Goal: Transaction & Acquisition: Purchase product/service

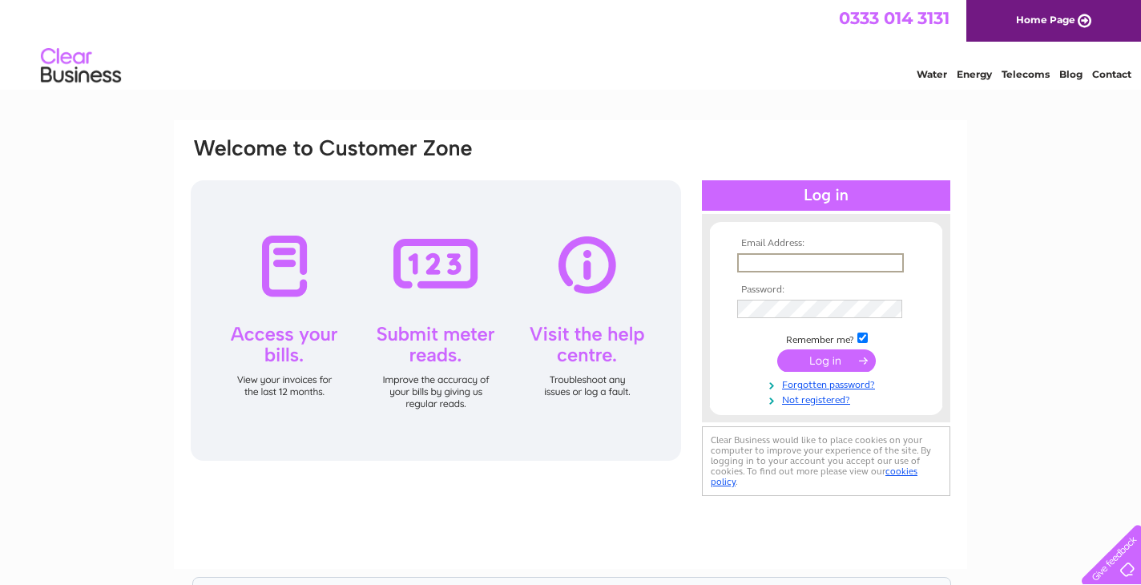
type input "admin@meditateinscotland.org"
click at [826, 359] on input "submit" at bounding box center [826, 360] width 99 height 22
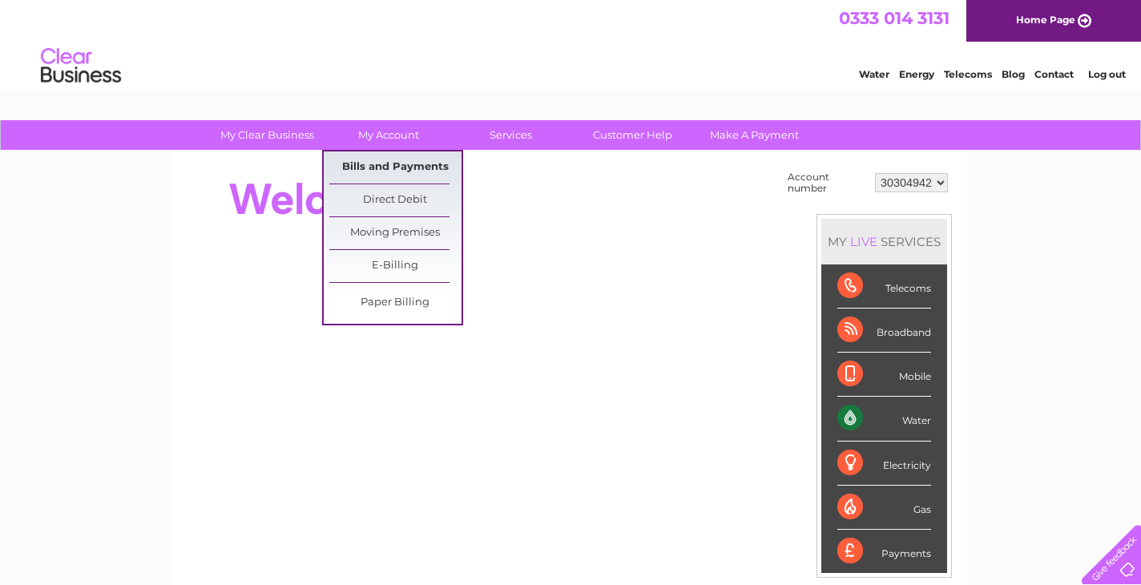
click at [396, 163] on link "Bills and Payments" at bounding box center [395, 167] width 132 height 32
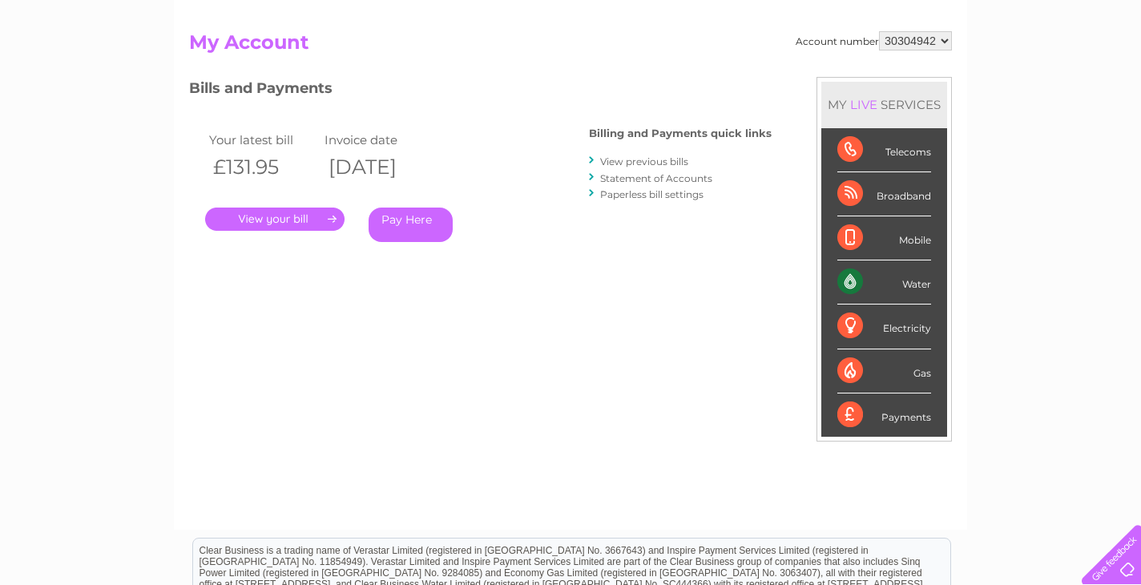
scroll to position [161, 0]
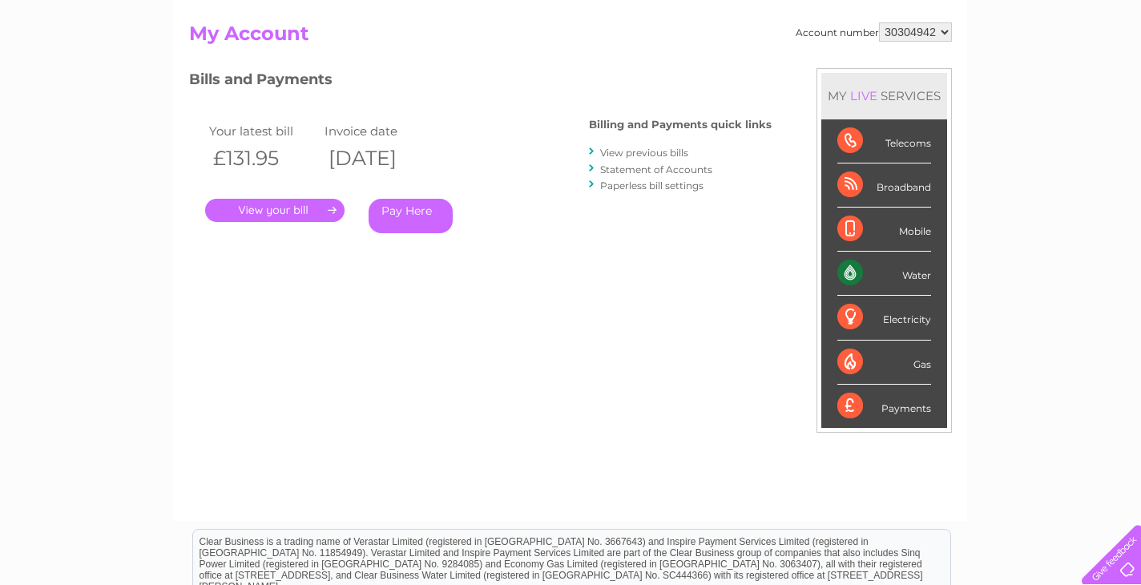
click at [652, 150] on link "View previous bills" at bounding box center [644, 153] width 88 height 12
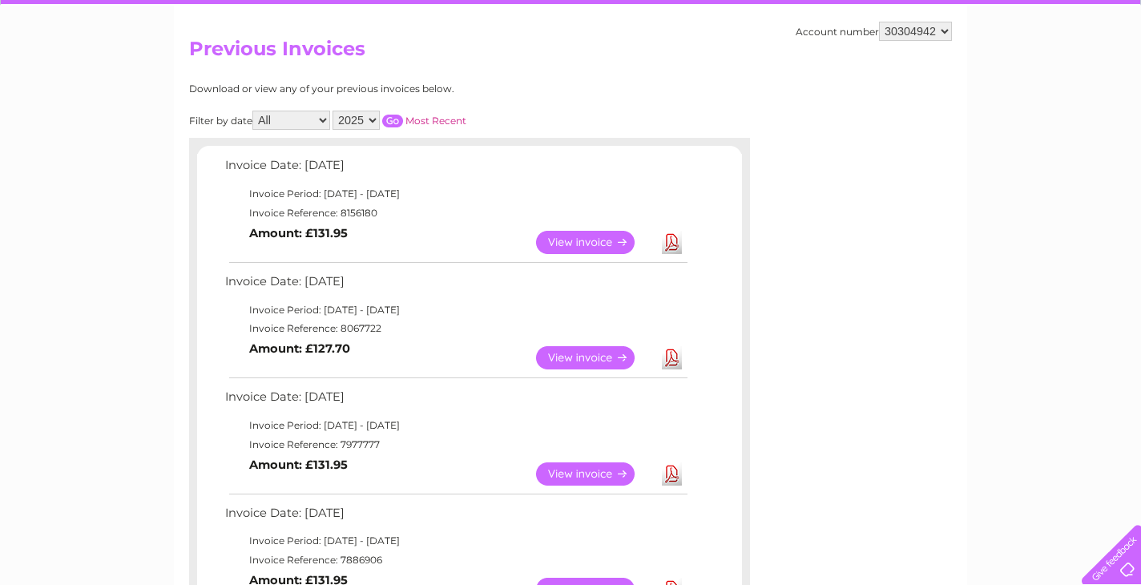
scroll to position [149, 0]
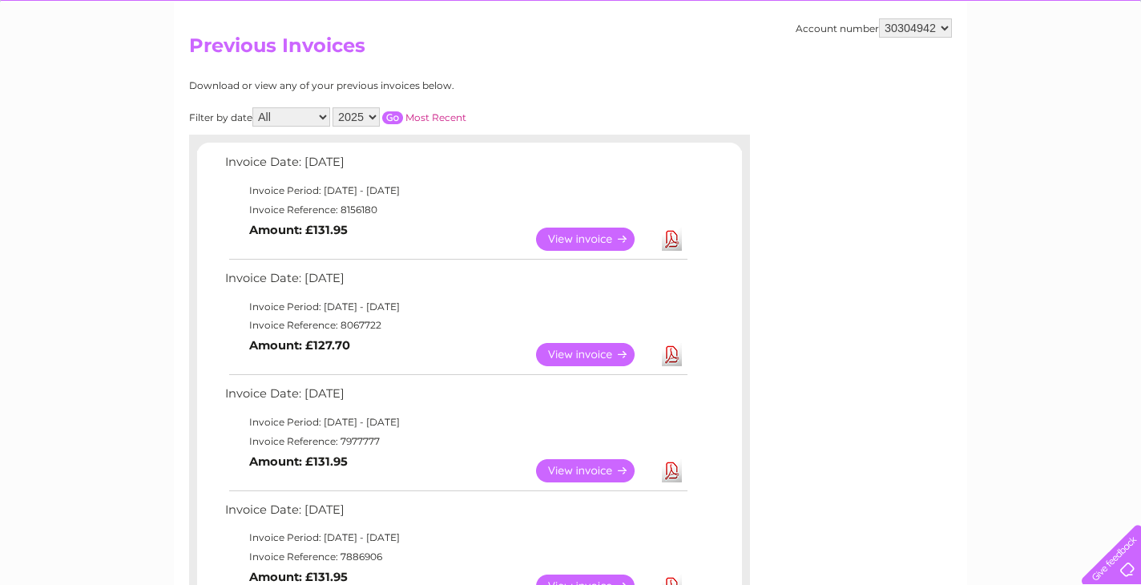
click at [582, 234] on link "View" at bounding box center [595, 238] width 118 height 23
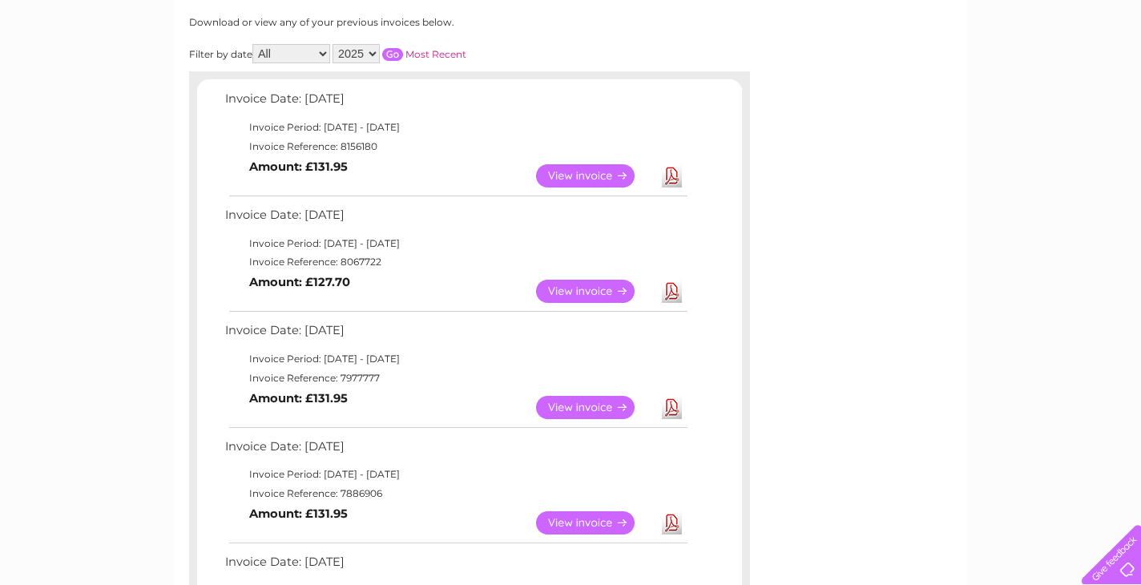
click at [618, 396] on link "View" at bounding box center [595, 407] width 118 height 23
click at [566, 288] on link "View" at bounding box center [595, 291] width 118 height 23
click at [582, 168] on link "View" at bounding box center [595, 175] width 118 height 23
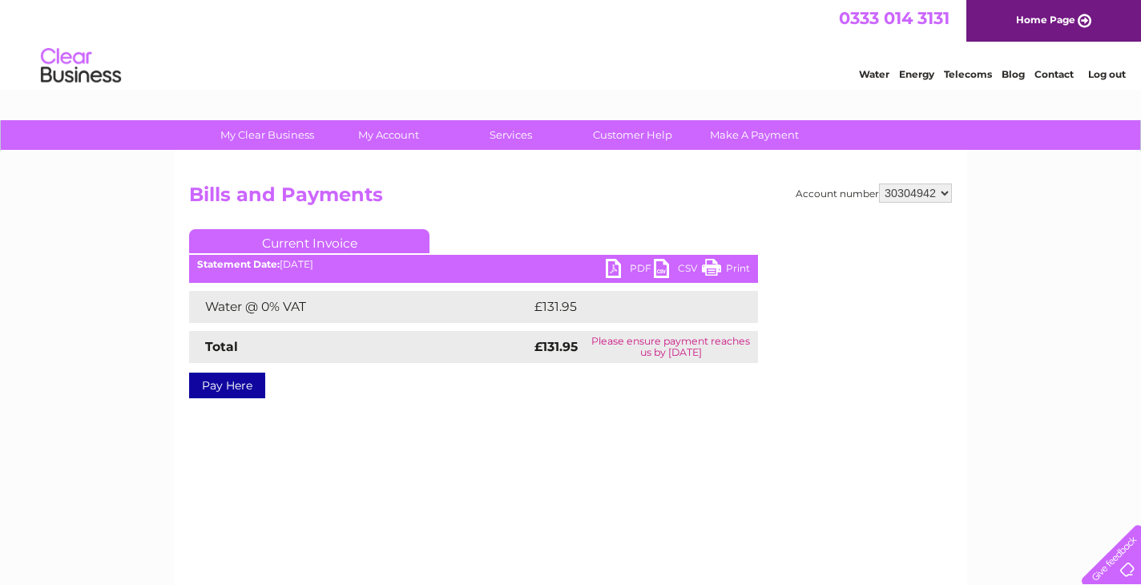
click at [239, 391] on link "Pay Here" at bounding box center [227, 385] width 76 height 26
